Goal: Check status: Check status

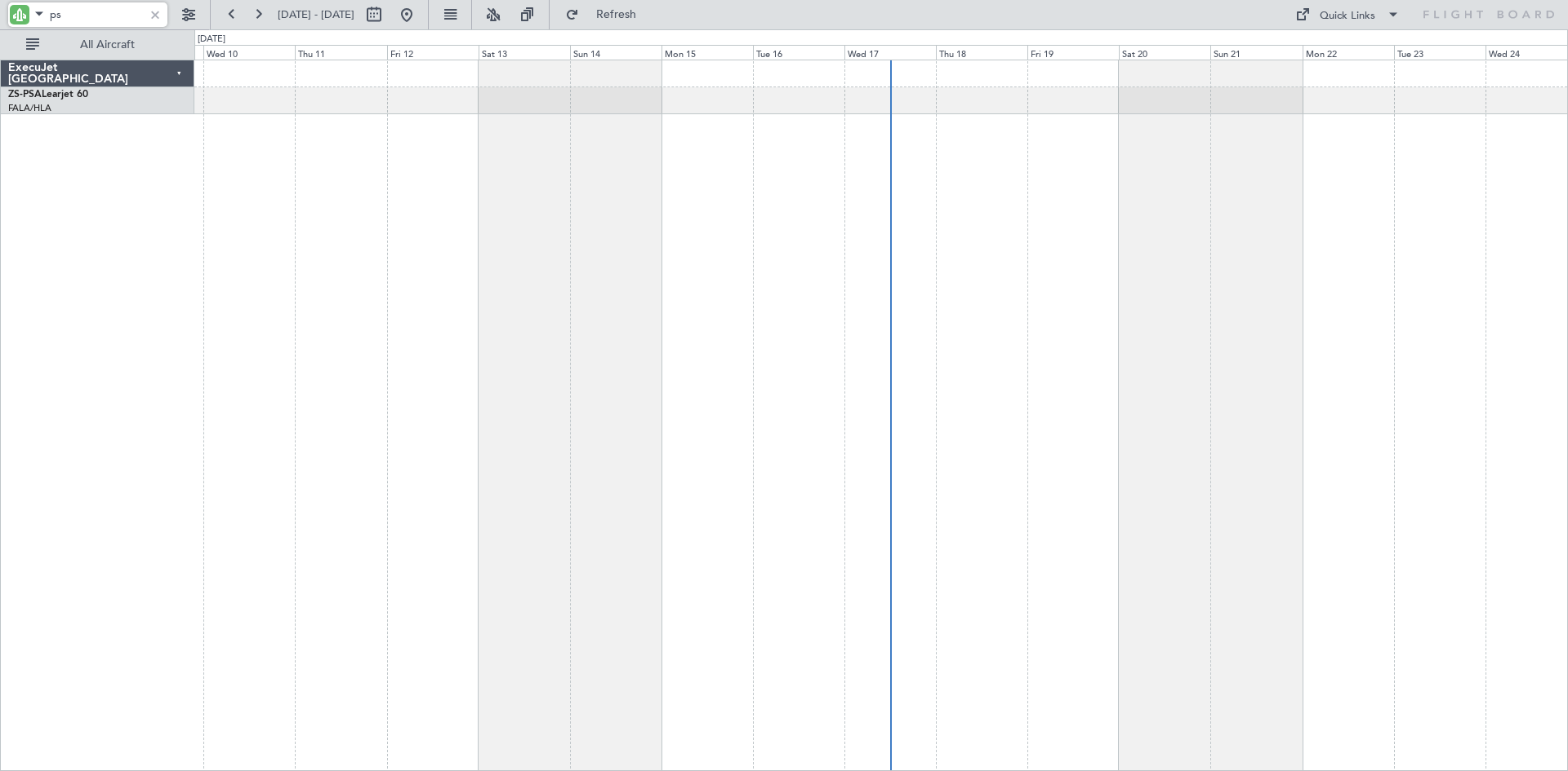
type input "p"
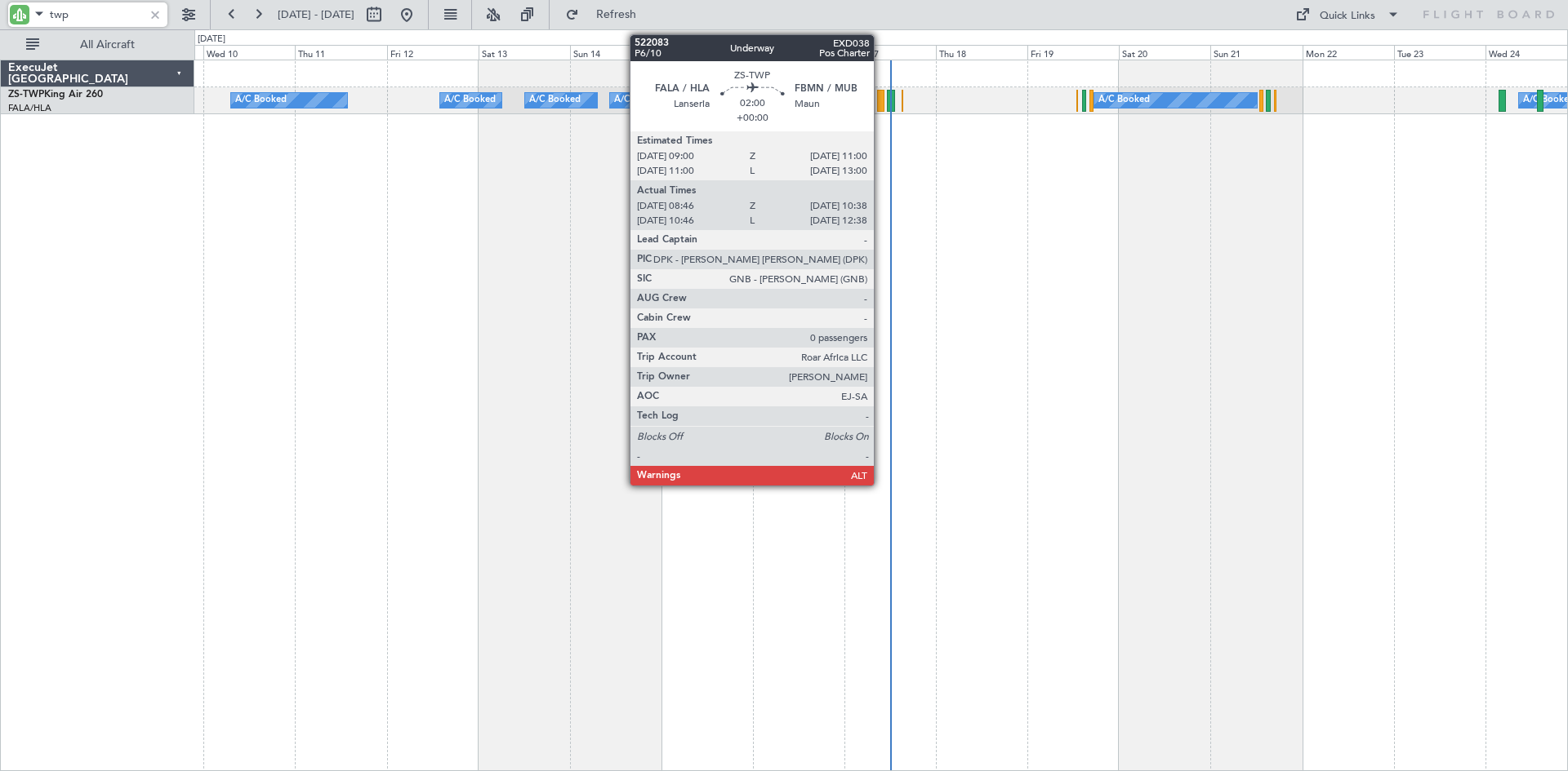
click at [881, 101] on div at bounding box center [881, 100] width 8 height 22
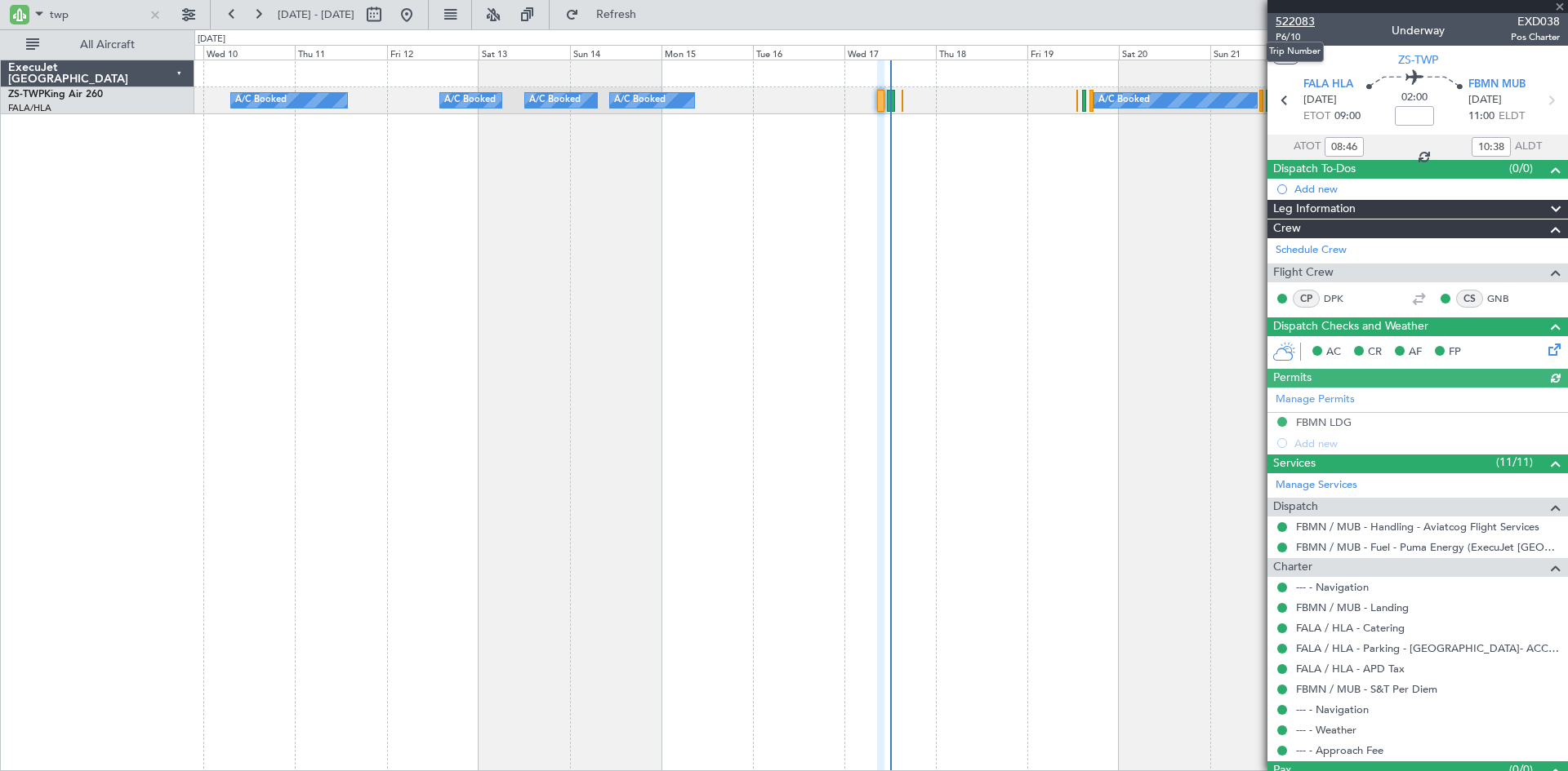
click at [1298, 20] on span "522083" at bounding box center [1295, 22] width 39 height 17
click at [94, 19] on input "twp" at bounding box center [97, 14] width 94 height 24
type input "t"
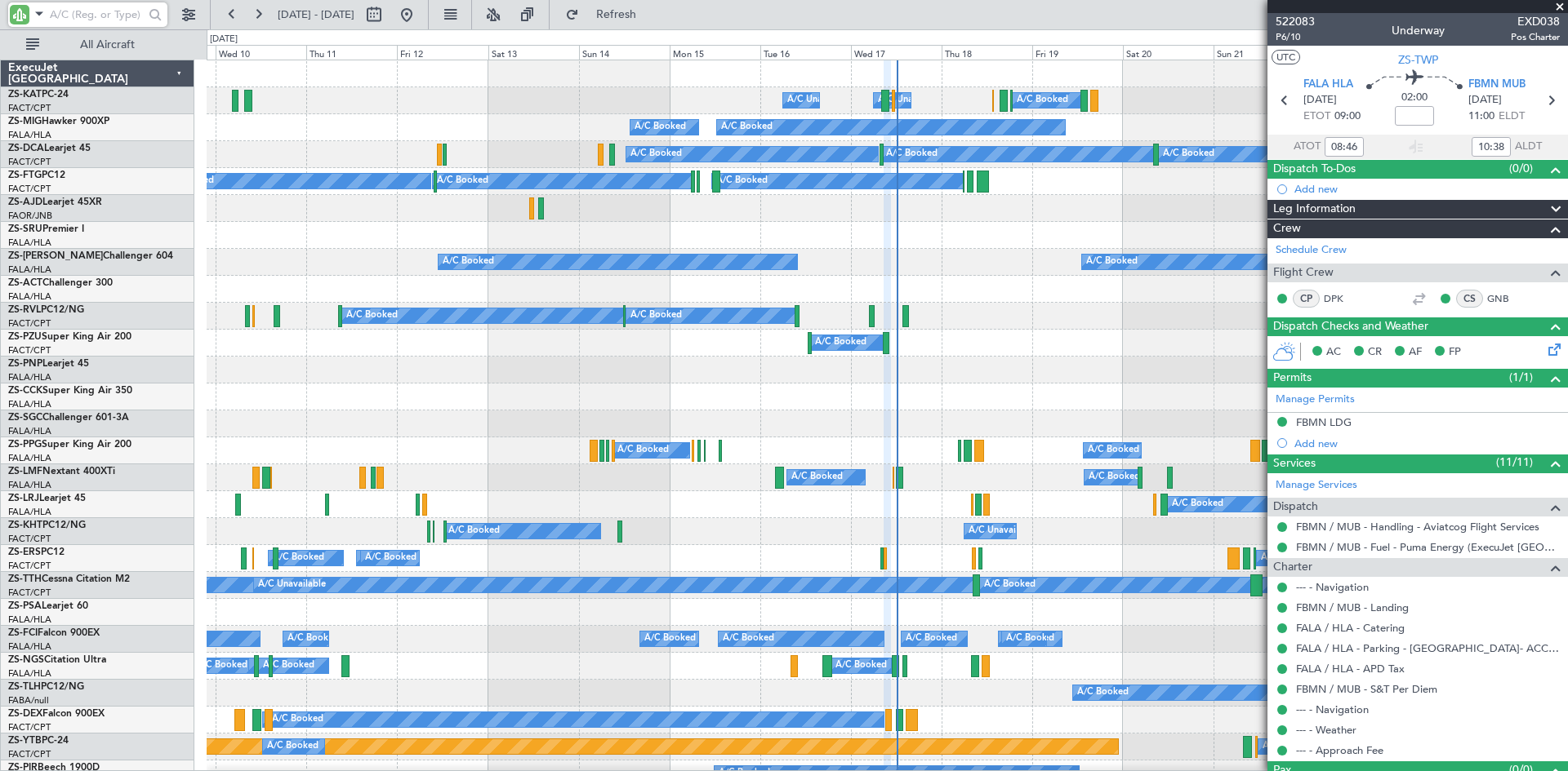
click at [970, 316] on div "A/C Unavailable A/C Booked A/C Booked A/C Booked" at bounding box center [887, 316] width 1360 height 27
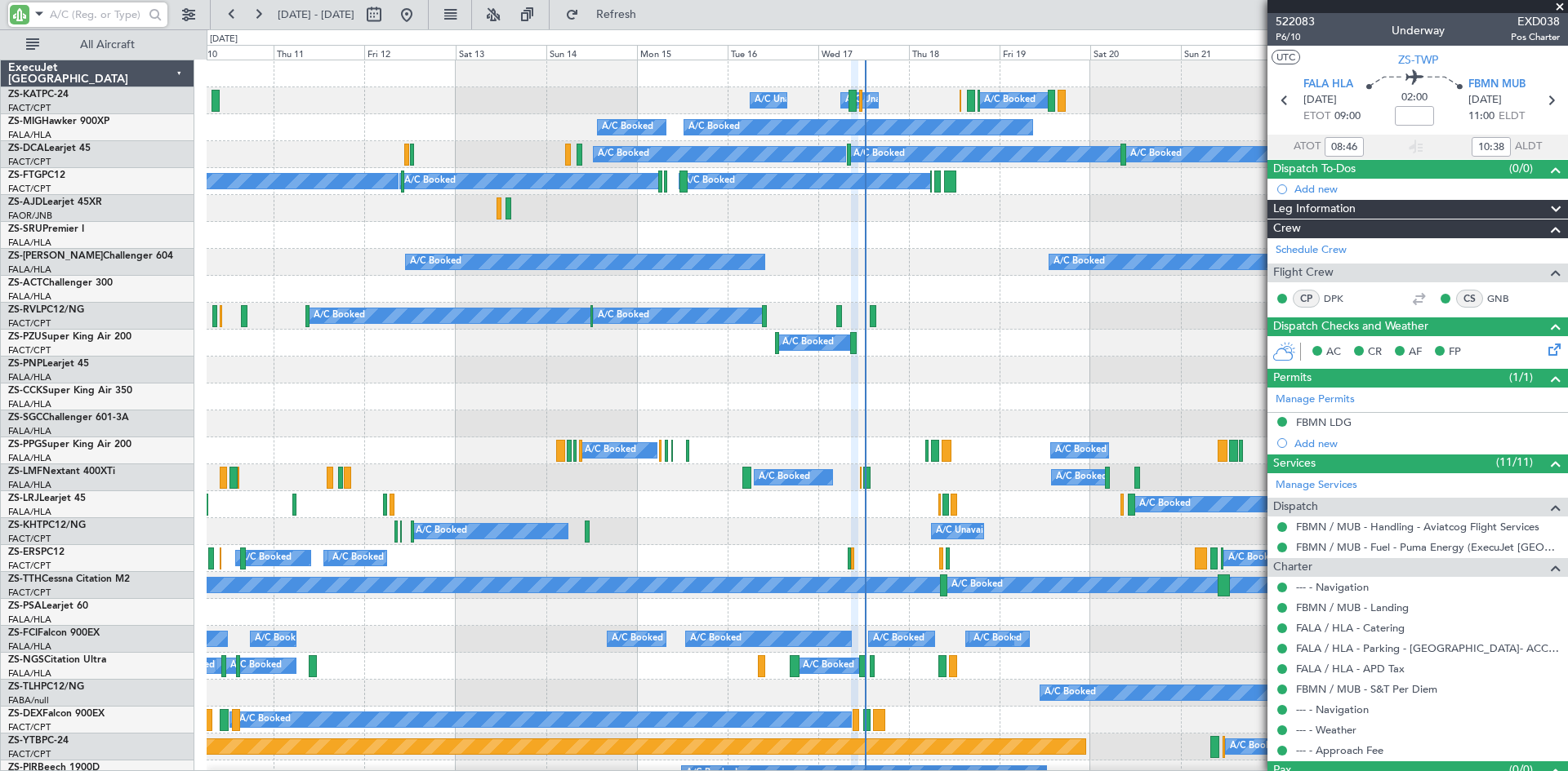
click at [82, 12] on input "text" at bounding box center [97, 14] width 94 height 24
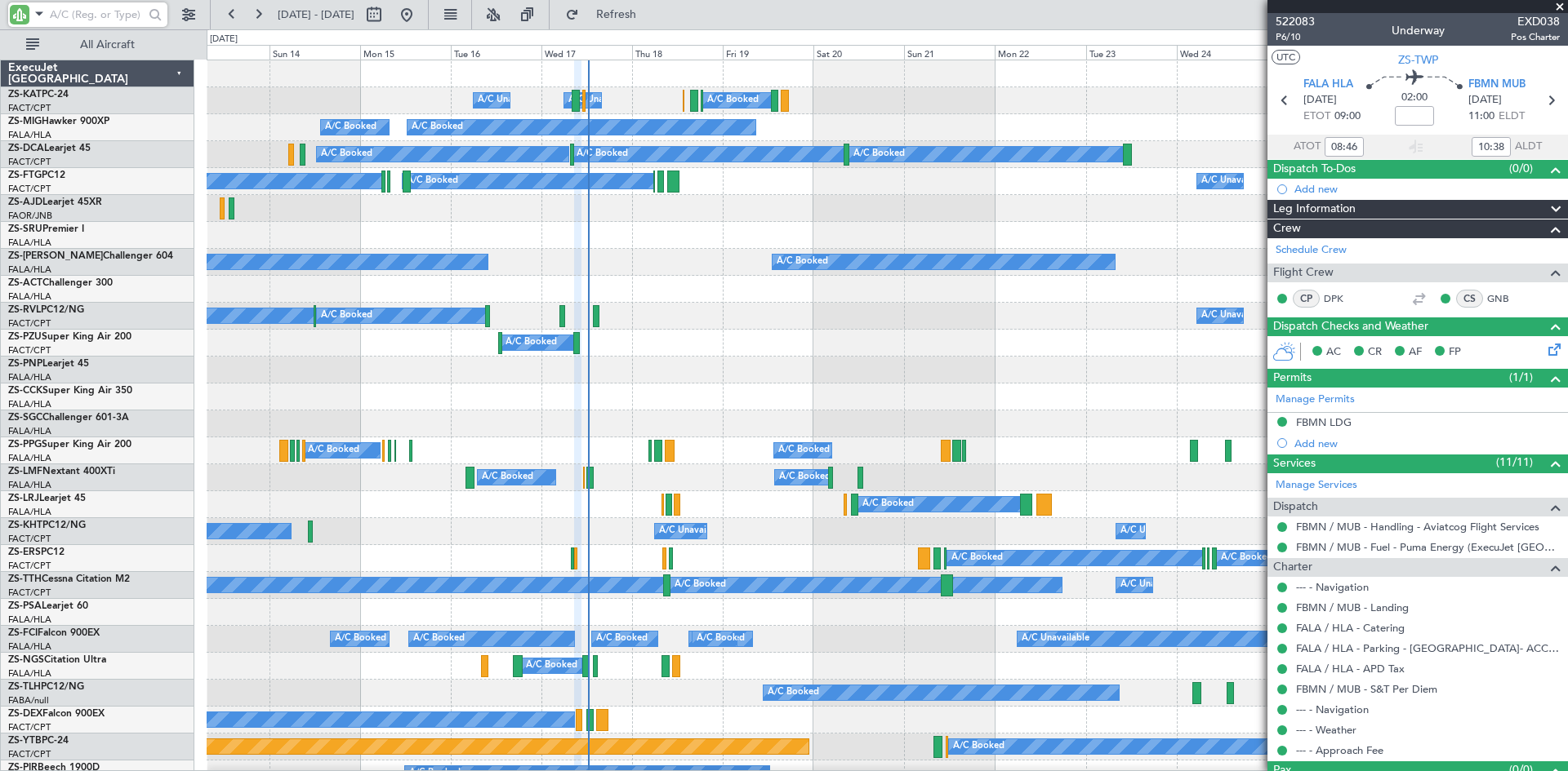
click at [102, 14] on input "text" at bounding box center [97, 14] width 94 height 24
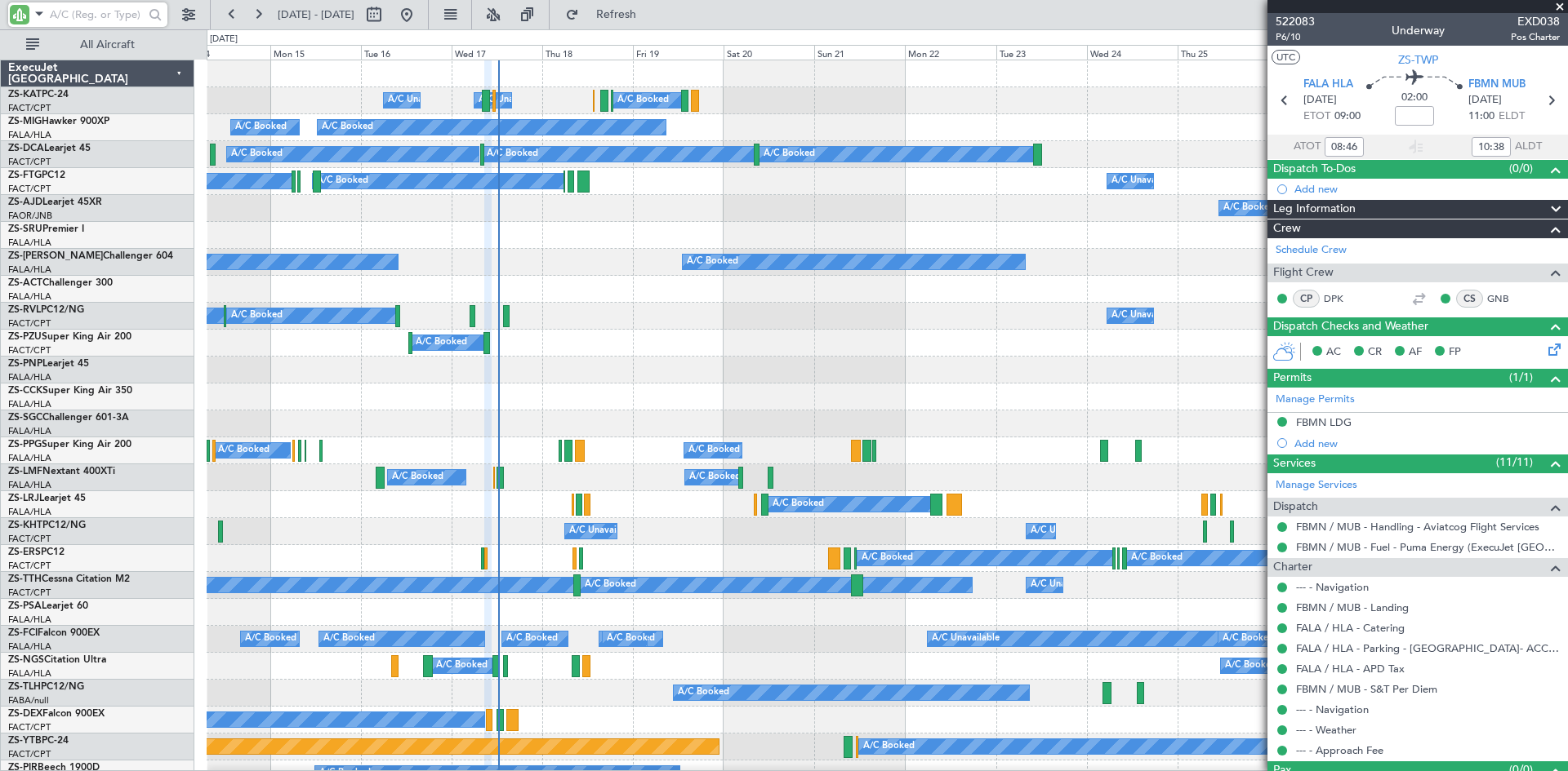
click at [113, 15] on input "text" at bounding box center [97, 14] width 94 height 24
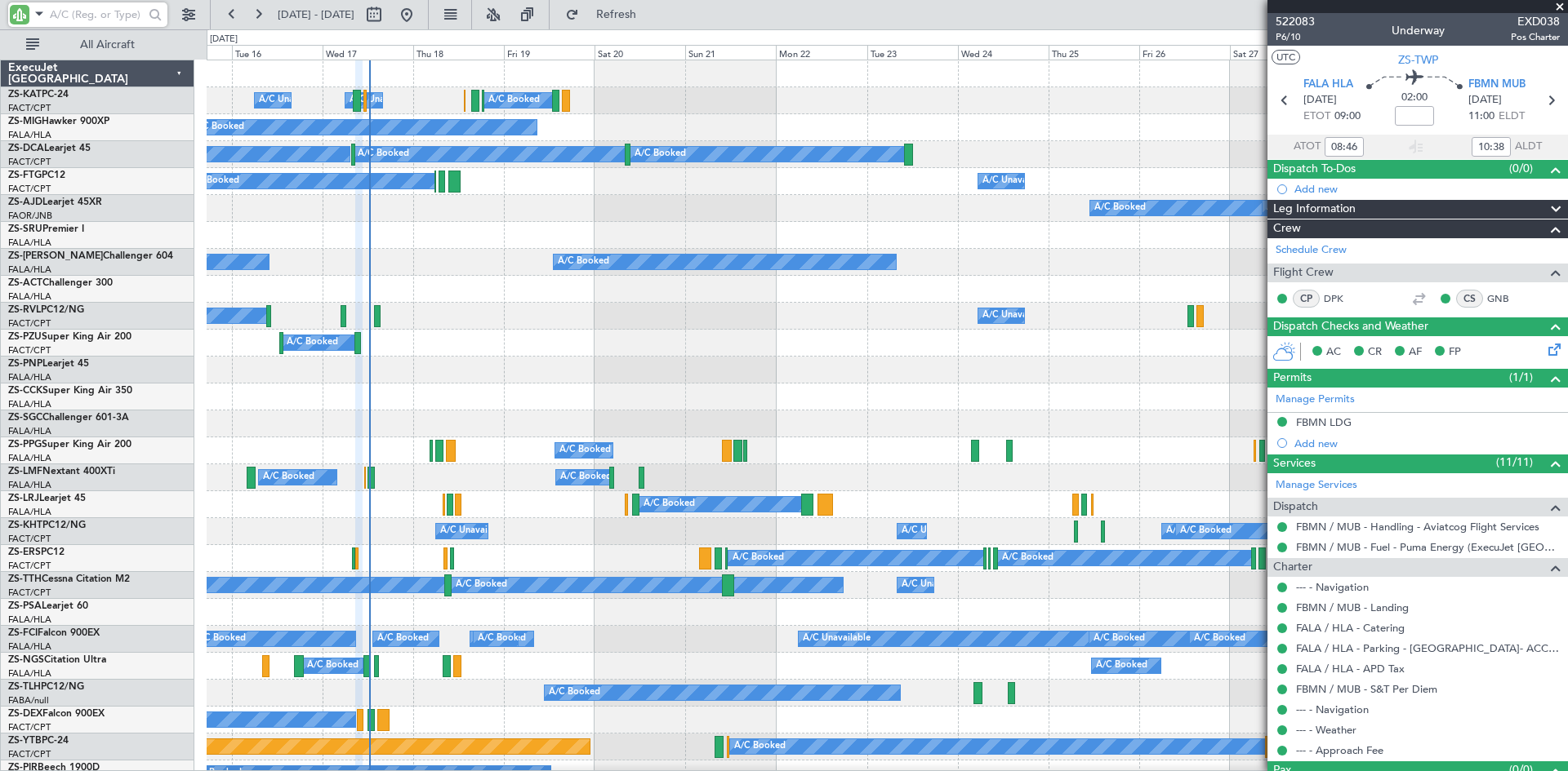
click at [639, 336] on div "A/C Booked" at bounding box center [887, 343] width 1360 height 27
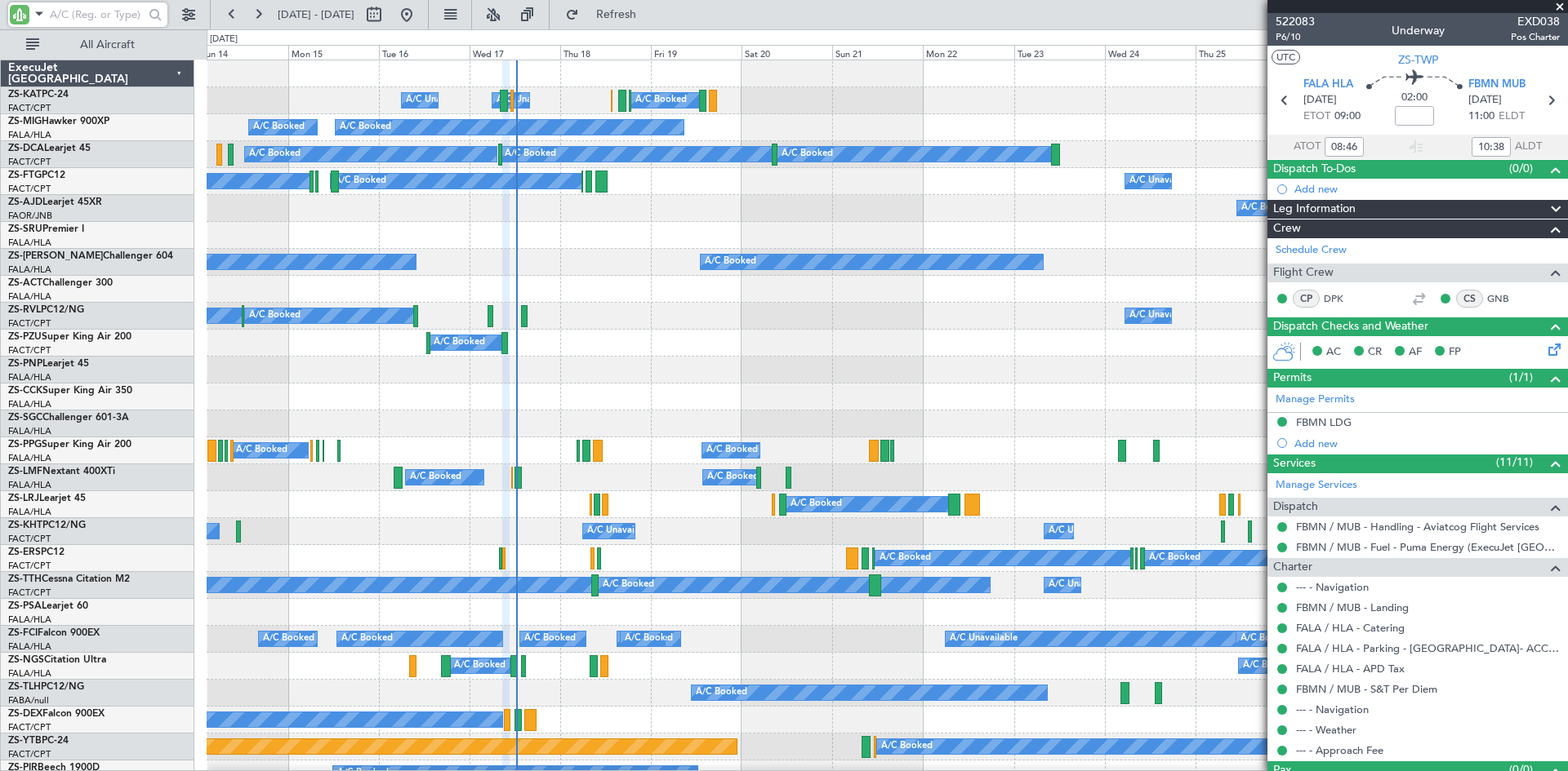
click at [594, 311] on div "A/C Booked A/C Booked A/C Unavailable A/C Booked" at bounding box center [887, 316] width 1360 height 27
